Goal: Navigation & Orientation: Find specific page/section

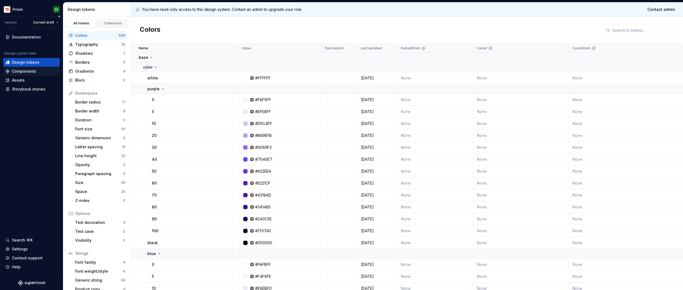
click at [40, 72] on div "Components" at bounding box center [31, 71] width 52 height 5
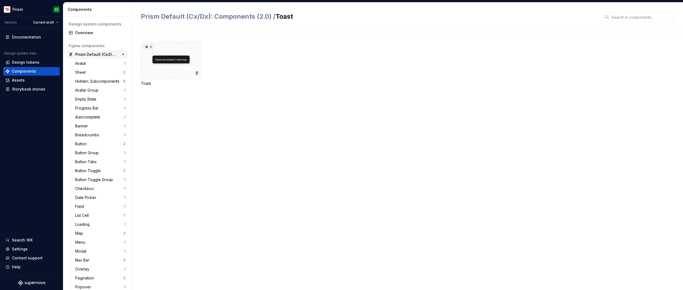
click at [87, 53] on div "Prism Default (Cx/Dx): Components (2.0)" at bounding box center [95, 54] width 40 height 5
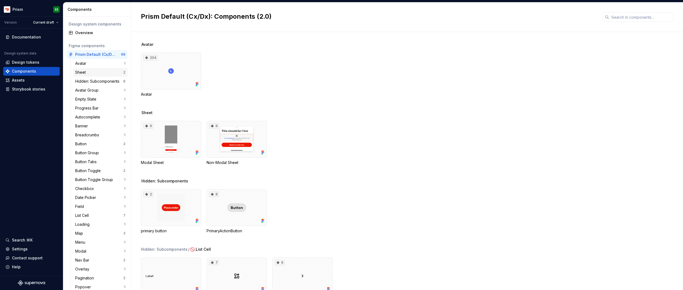
click at [85, 75] on div "Sheet" at bounding box center [81, 72] width 13 height 5
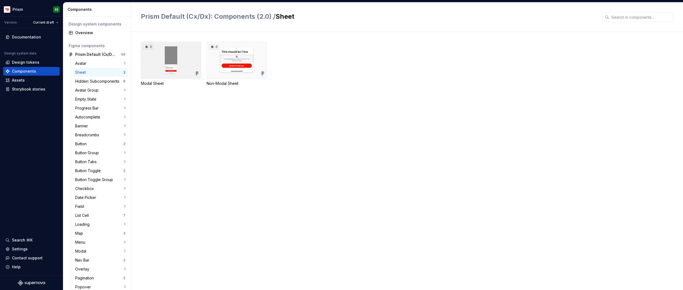
click at [163, 60] on div "6" at bounding box center [171, 60] width 60 height 37
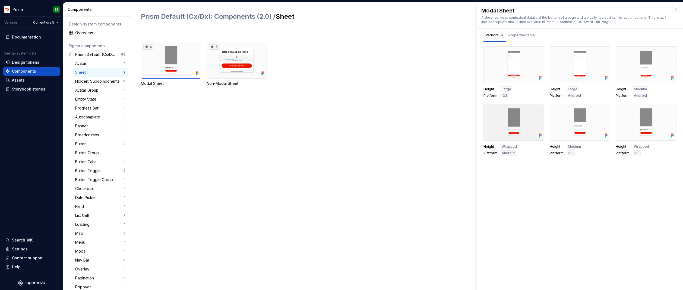
click at [512, 119] on div at bounding box center [513, 122] width 61 height 37
click at [537, 109] on button "button" at bounding box center [538, 110] width 8 height 8
click at [530, 119] on div "Open in [GEOGRAPHIC_DATA]" at bounding box center [520, 126] width 35 height 16
click at [604, 112] on button "button" at bounding box center [604, 110] width 8 height 8
click at [601, 119] on div "Open in [GEOGRAPHIC_DATA]" at bounding box center [586, 126] width 35 height 16
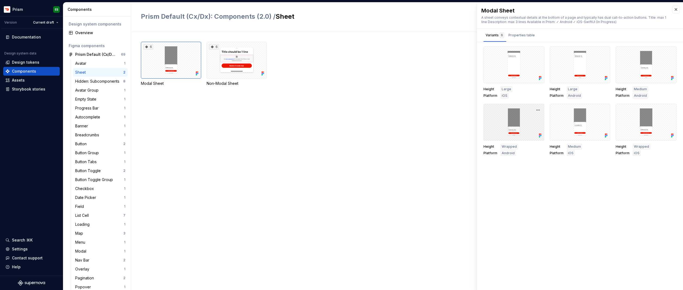
click at [524, 128] on div at bounding box center [513, 122] width 61 height 37
click at [244, 68] on div "6" at bounding box center [236, 60] width 60 height 37
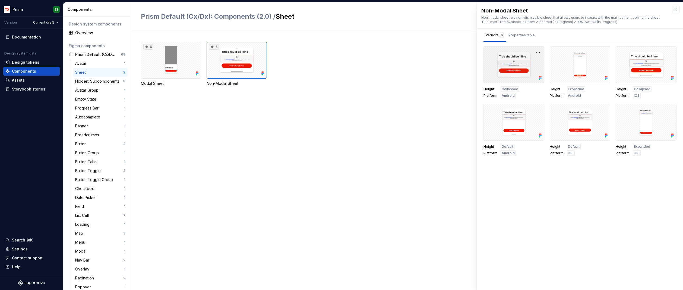
drag, startPoint x: 528, startPoint y: 62, endPoint x: 532, endPoint y: 58, distance: 5.8
click at [528, 62] on div at bounding box center [513, 64] width 61 height 37
click at [537, 52] on button "button" at bounding box center [538, 53] width 8 height 8
click at [526, 63] on div "Open in [GEOGRAPHIC_DATA]" at bounding box center [520, 68] width 35 height 16
click at [167, 52] on div "6" at bounding box center [171, 60] width 60 height 37
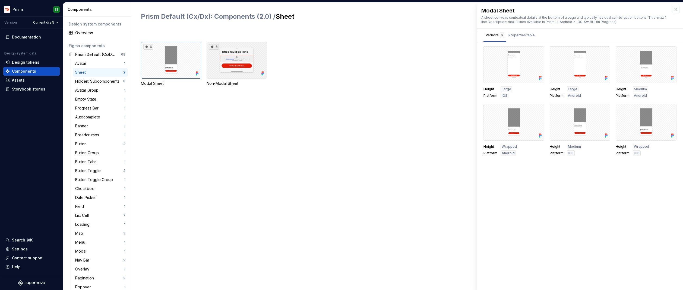
click at [213, 64] on div "6" at bounding box center [236, 60] width 60 height 37
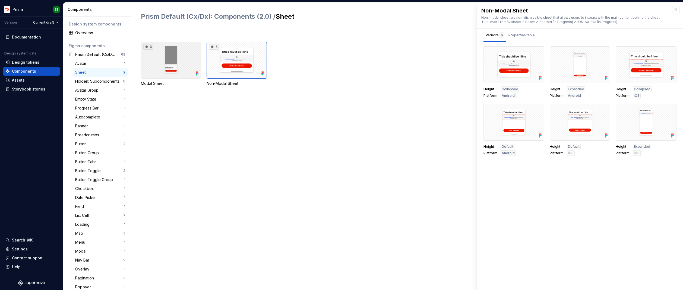
click at [174, 65] on div "6" at bounding box center [171, 60] width 60 height 37
